Goal: Information Seeking & Learning: Learn about a topic

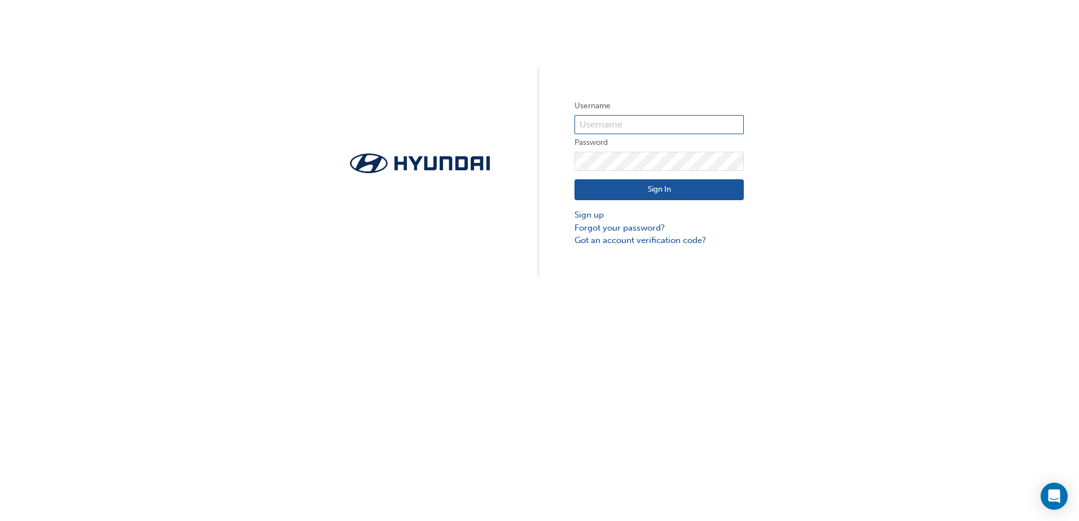
type input "31572"
click at [612, 190] on button "Sign In" at bounding box center [658, 189] width 169 height 21
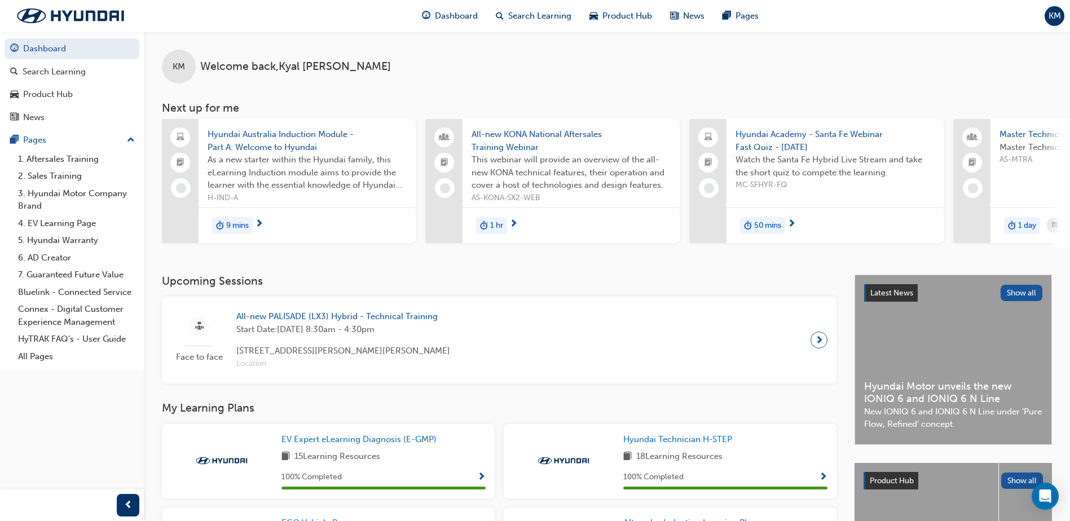
click at [99, 416] on div "Dashboard Search Learning Product Hub News Pages Pages 1. Aftersales Training 2…" at bounding box center [72, 246] width 144 height 493
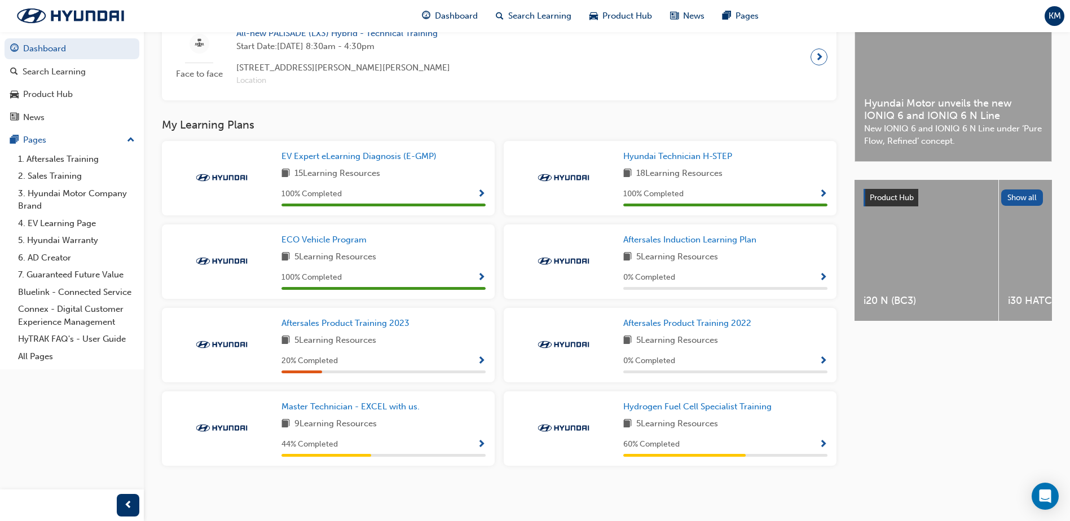
scroll to position [288, 0]
click at [396, 319] on span "Aftersales Product Training 2023" at bounding box center [346, 323] width 128 height 10
